Goal: Task Accomplishment & Management: Use online tool/utility

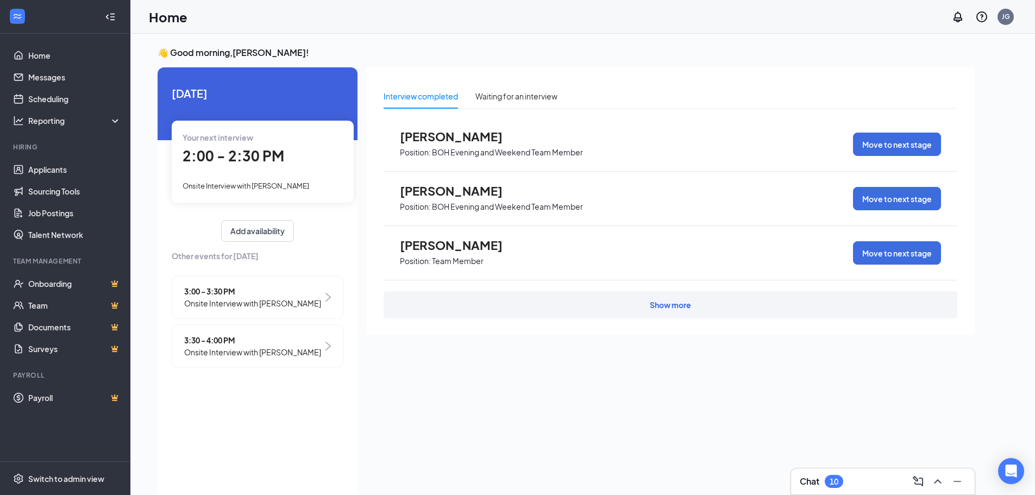
click at [233, 150] on span "2:00 - 2:30 PM" at bounding box center [233, 156] width 102 height 18
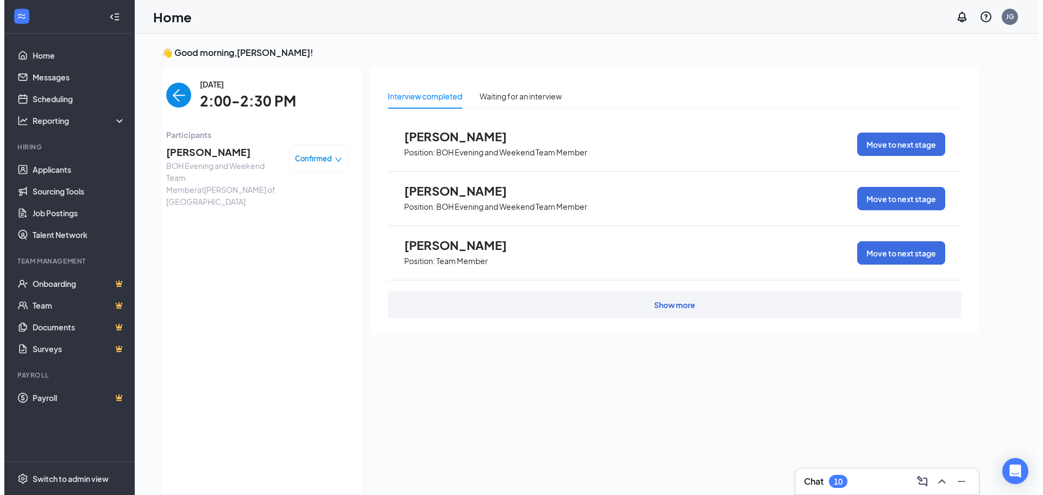
scroll to position [4, 0]
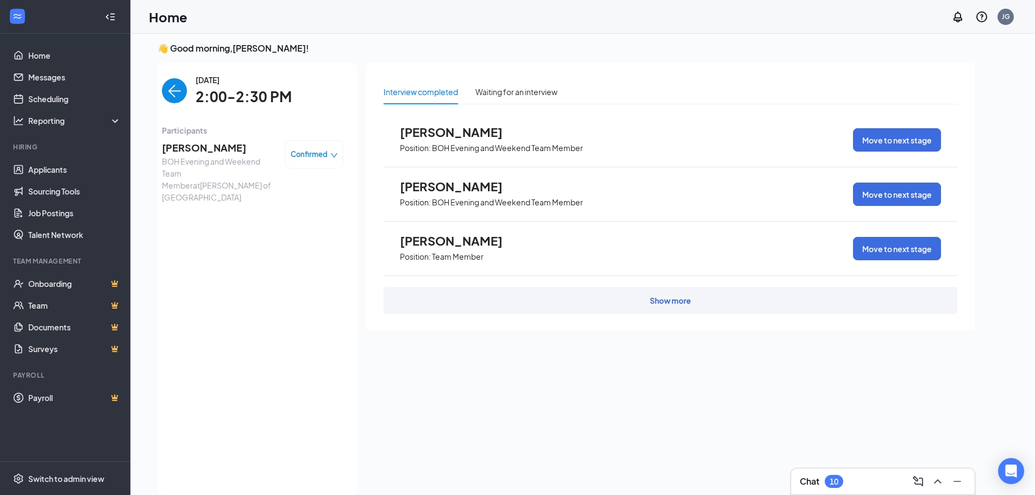
click at [207, 140] on span "[PERSON_NAME]" at bounding box center [219, 147] width 114 height 15
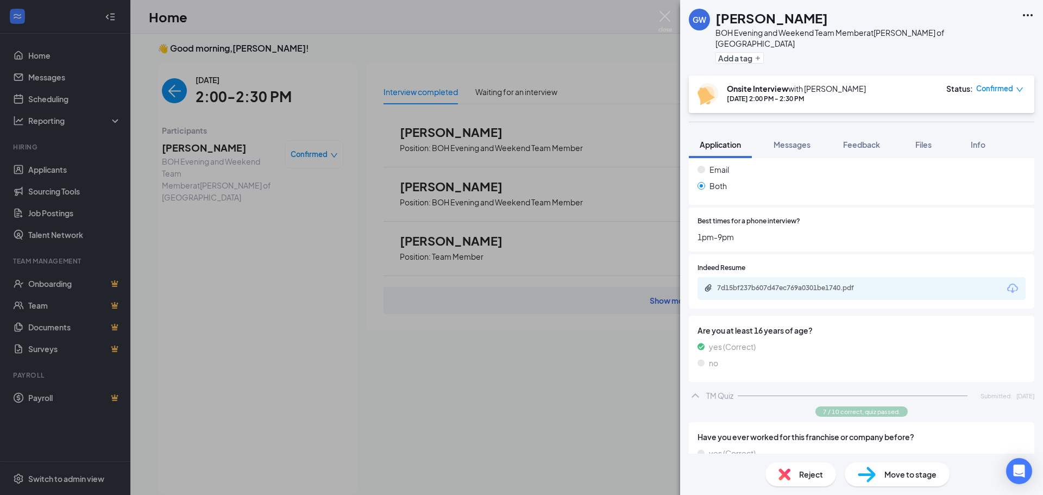
scroll to position [380, 0]
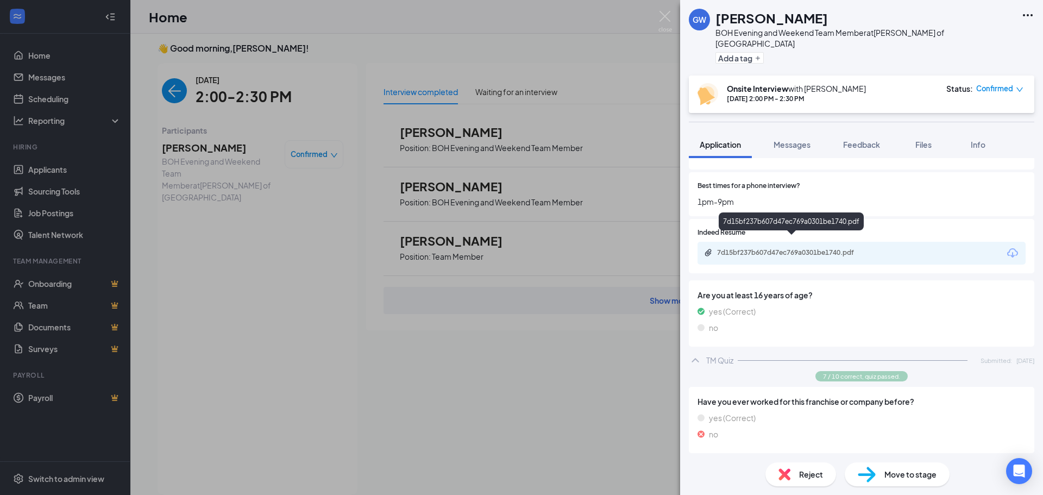
click at [778, 248] on div "7d15bf237b607d47ec769a0301be1740.pdf" at bounding box center [793, 252] width 152 height 9
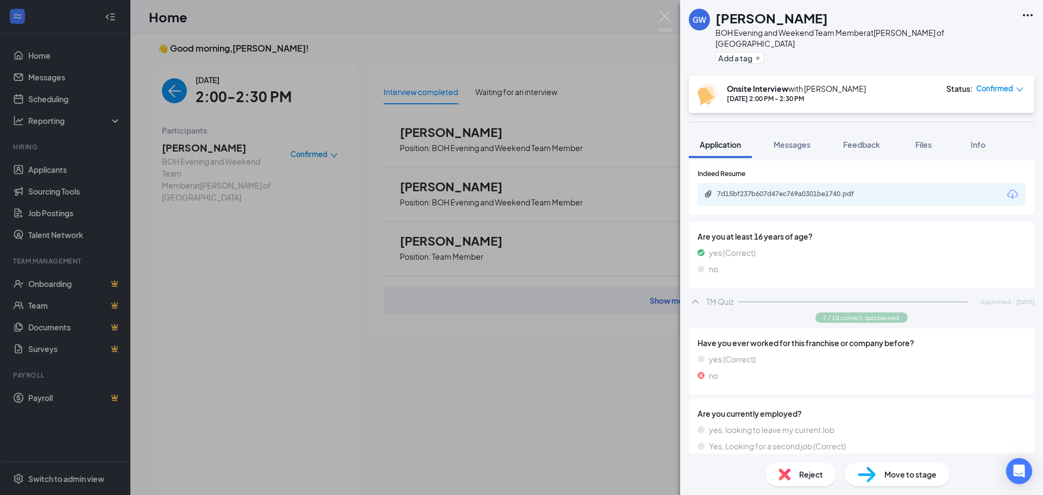
scroll to position [434, 0]
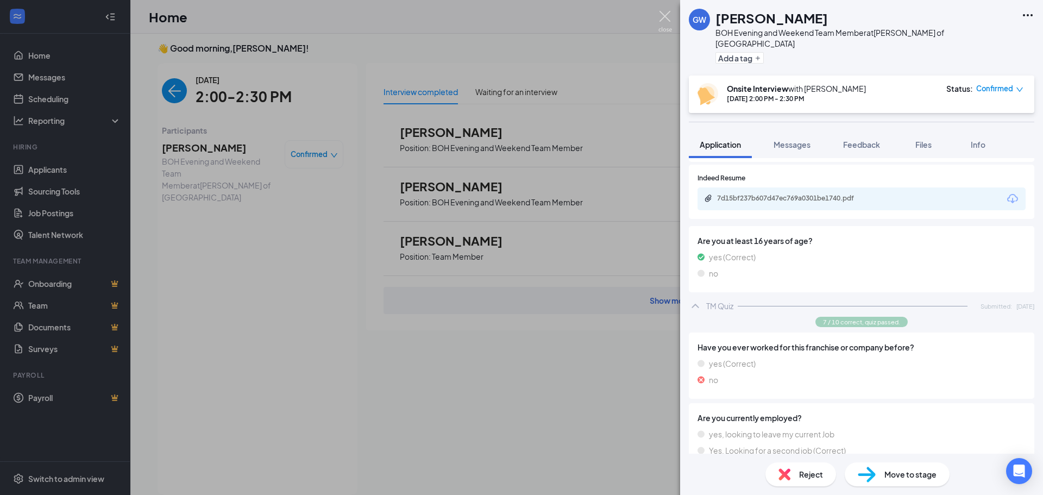
drag, startPoint x: 664, startPoint y: 18, endPoint x: 445, endPoint y: 28, distance: 219.6
click at [664, 18] on img at bounding box center [665, 21] width 14 height 21
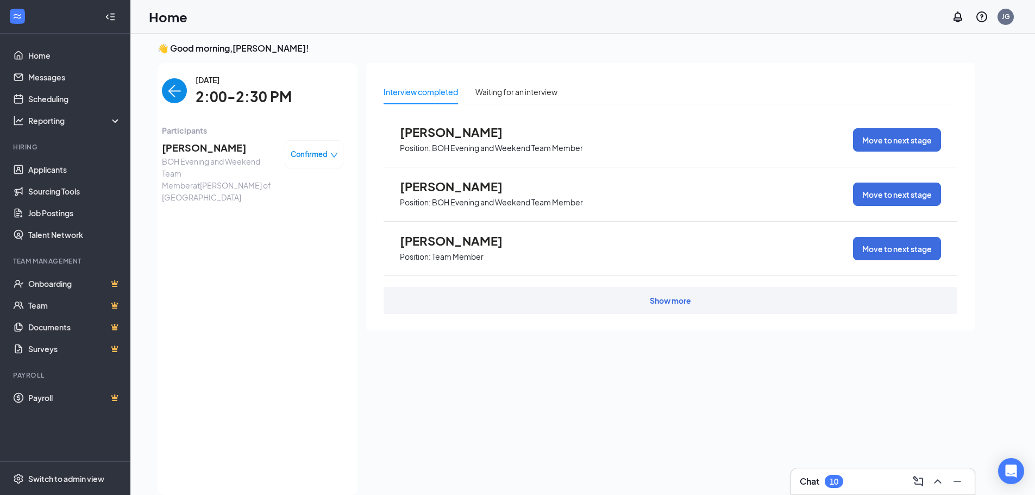
click at [185, 94] on img "back-button" at bounding box center [174, 90] width 25 height 25
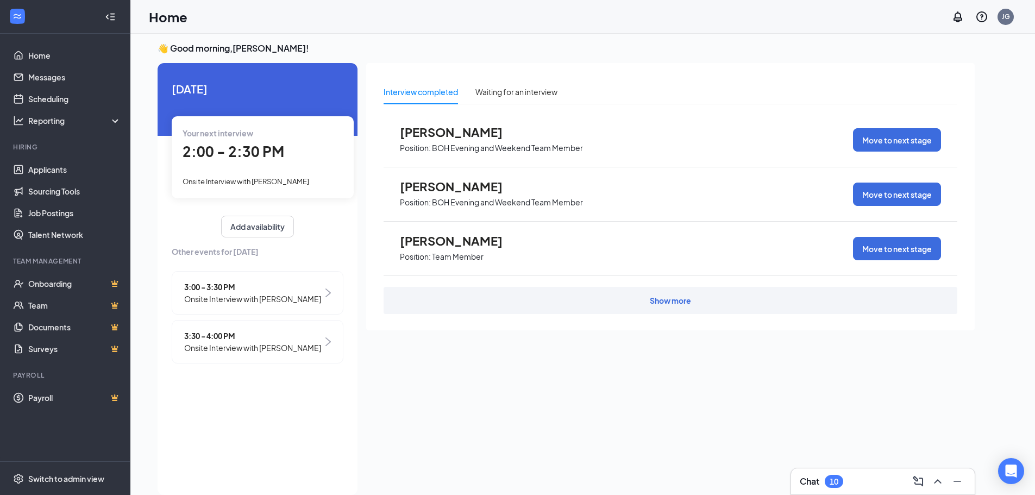
click at [225, 288] on span "3:00 - 3:30 PM" at bounding box center [252, 287] width 137 height 12
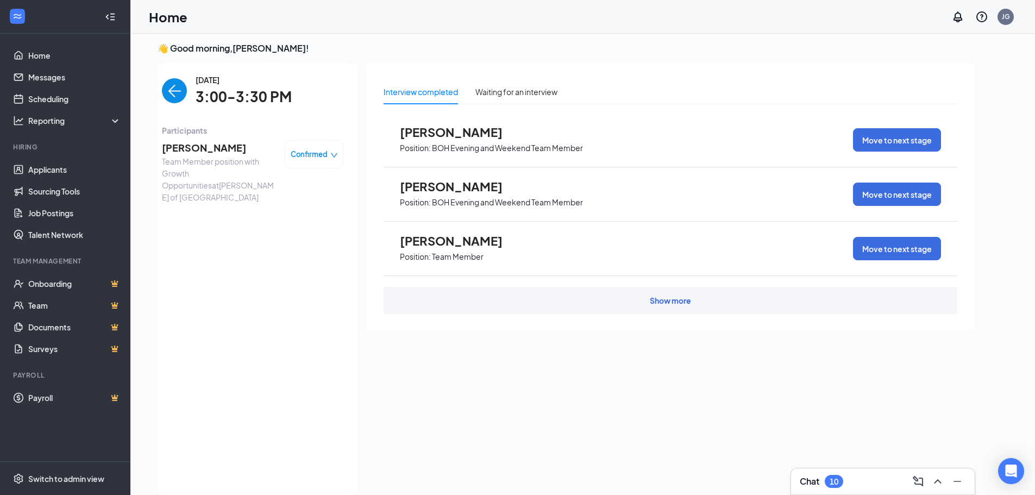
click at [179, 150] on span "[PERSON_NAME]" at bounding box center [219, 147] width 114 height 15
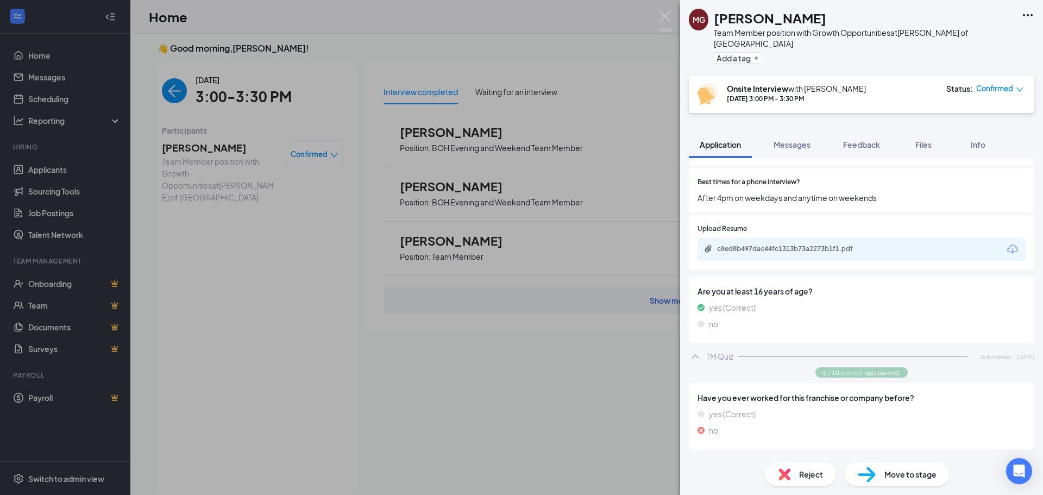
scroll to position [434, 0]
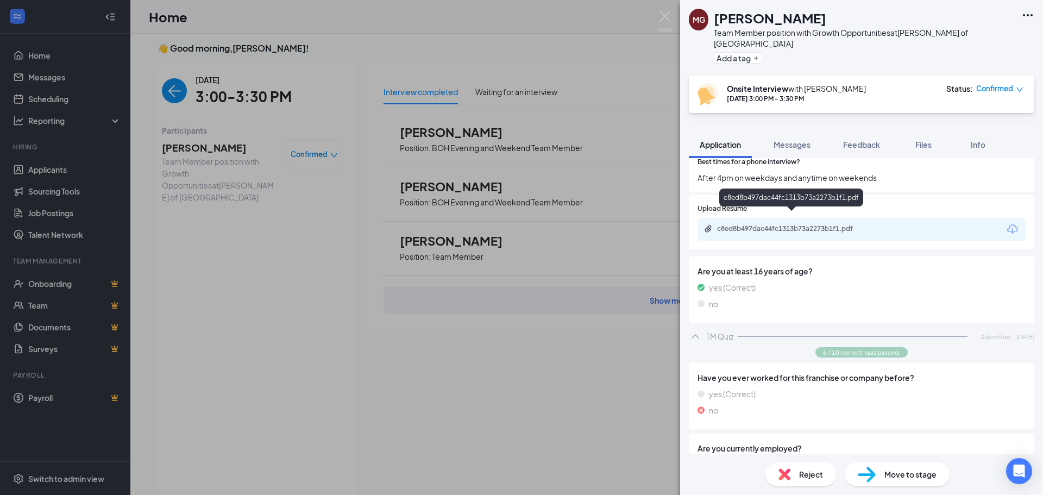
click at [764, 224] on div "c8ed8b497dac44fc1313b73a2273b1f1.pdf" at bounding box center [793, 228] width 152 height 9
click at [664, 18] on img at bounding box center [665, 21] width 14 height 21
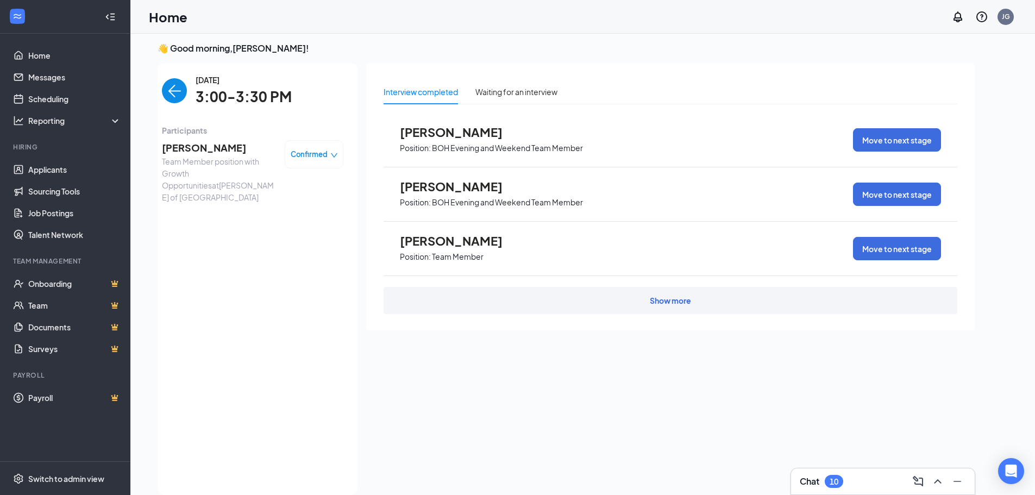
click at [173, 100] on img "back-button" at bounding box center [174, 90] width 25 height 25
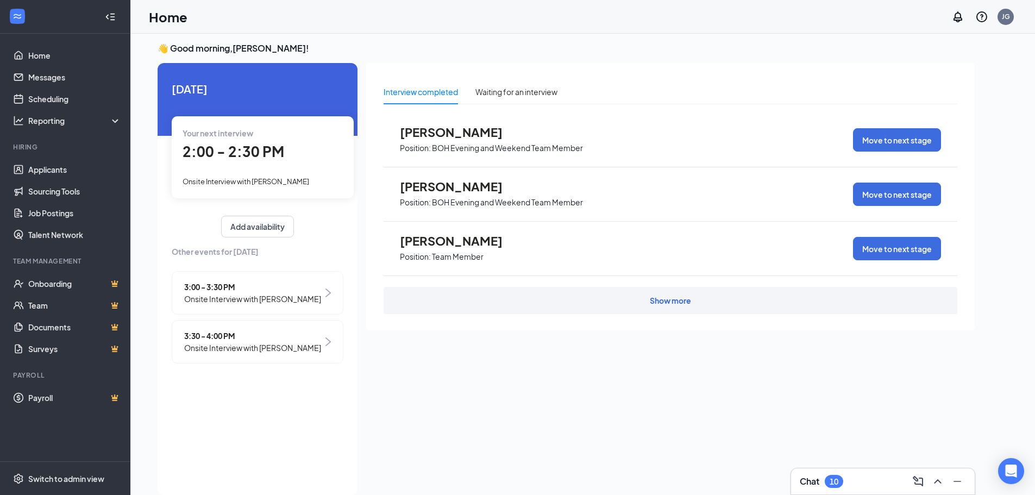
click at [211, 342] on span "3:30 - 4:00 PM" at bounding box center [252, 336] width 137 height 12
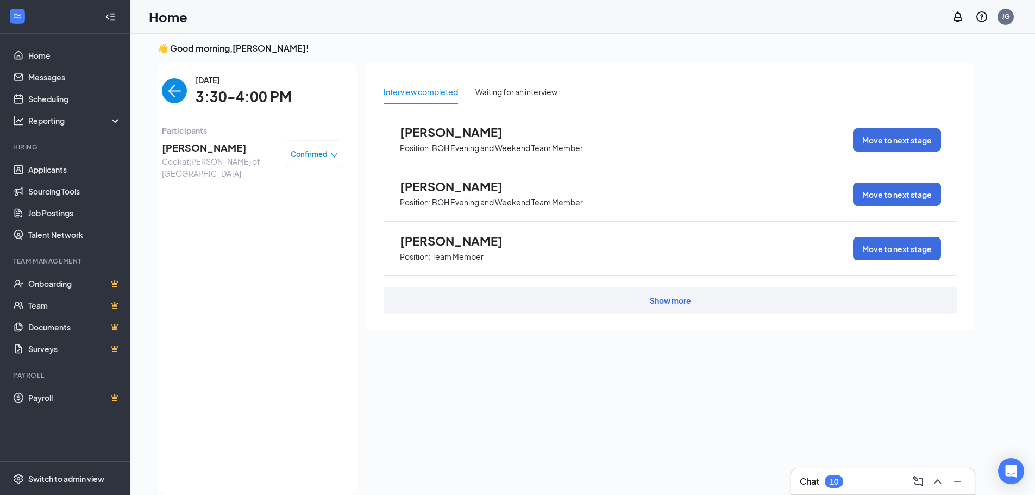
click at [187, 150] on span "[PERSON_NAME]" at bounding box center [219, 147] width 114 height 15
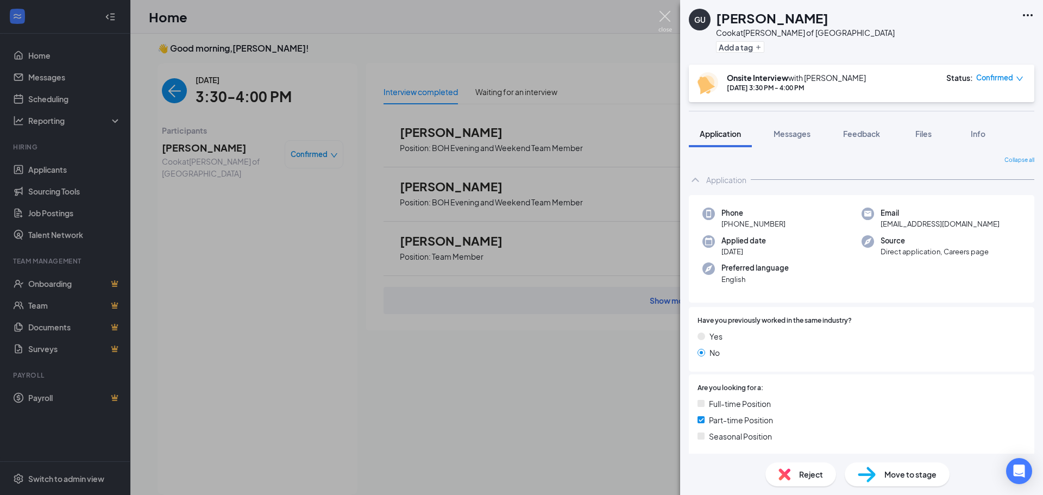
click at [666, 14] on img at bounding box center [665, 21] width 14 height 21
